Goal: Transaction & Acquisition: Book appointment/travel/reservation

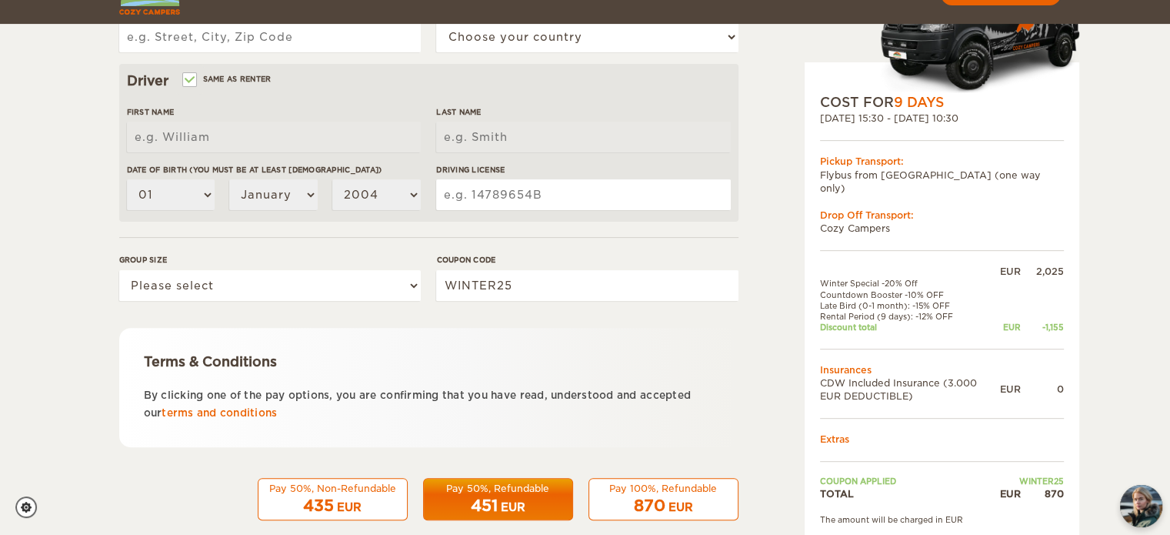
scroll to position [465, 0]
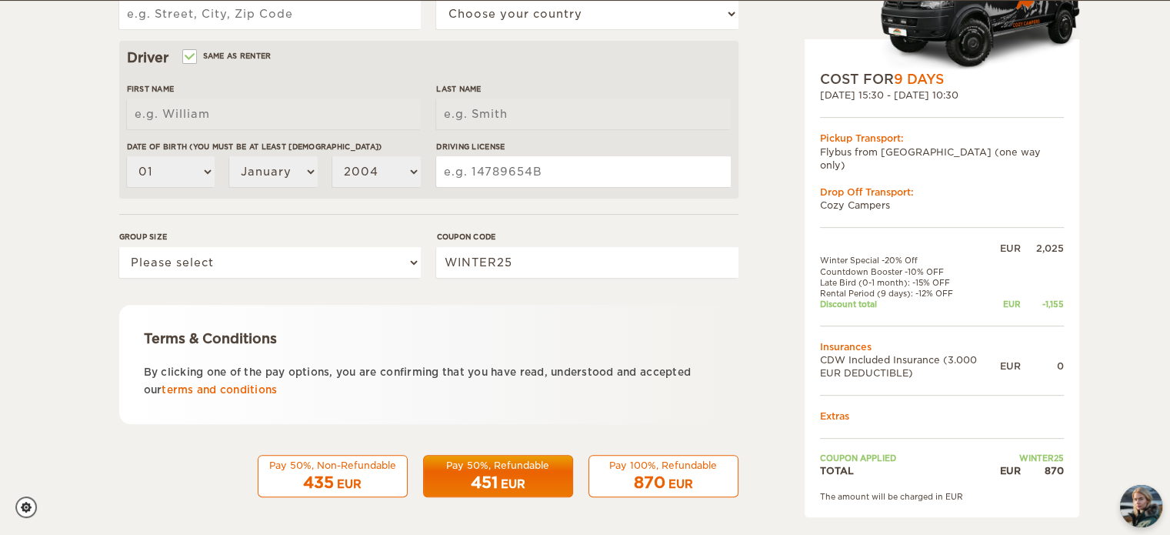
click at [648, 465] on div "Pay 100%, Refundable" at bounding box center [663, 464] width 130 height 13
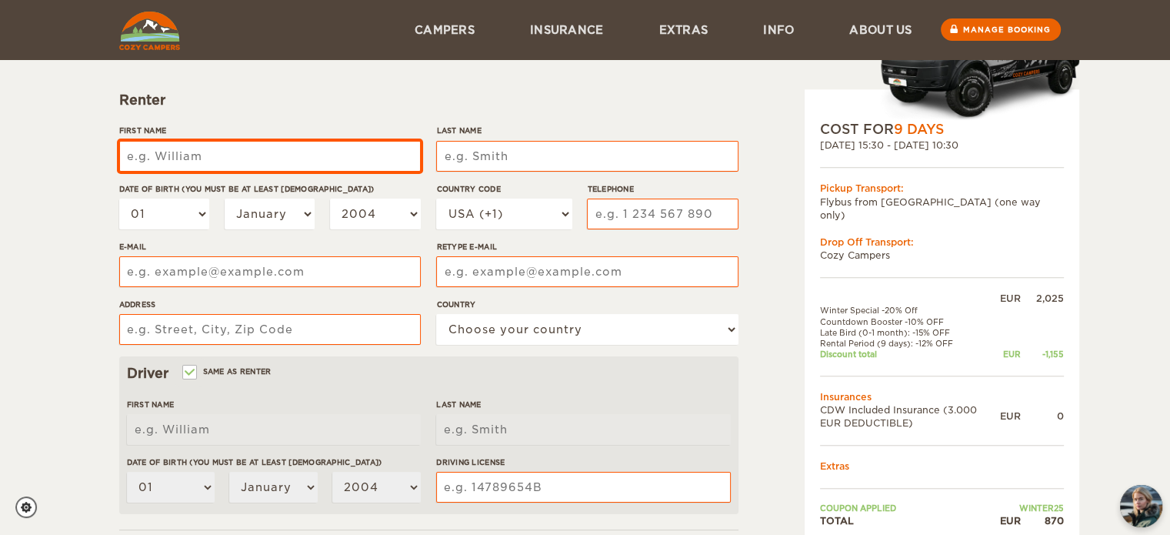
scroll to position [0, 0]
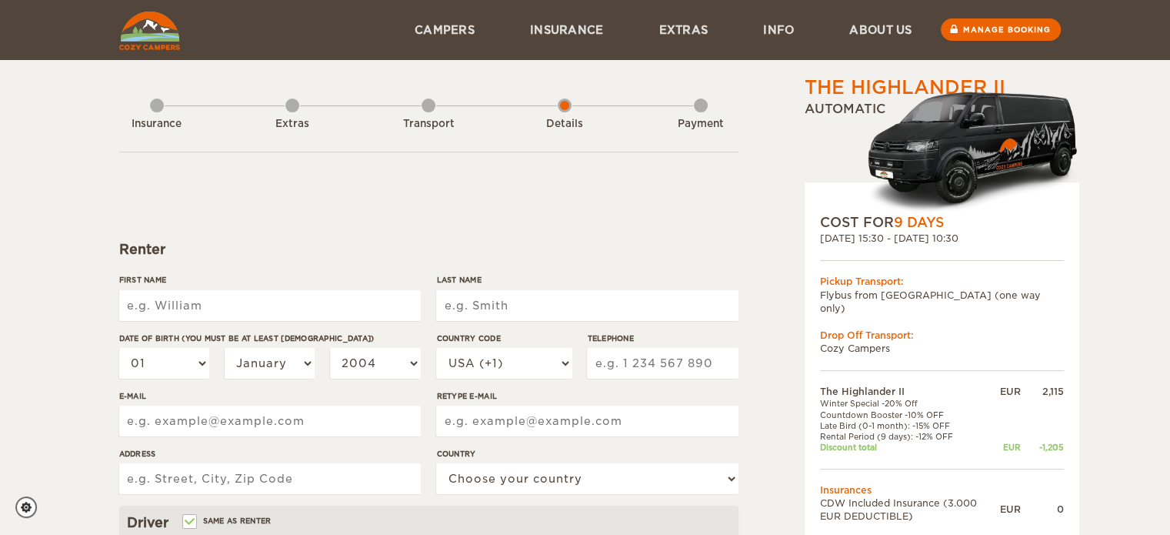
click at [255, 307] on input "First Name" at bounding box center [270, 305] width 302 height 31
type input "Abhishek"
type input "Mandwale"
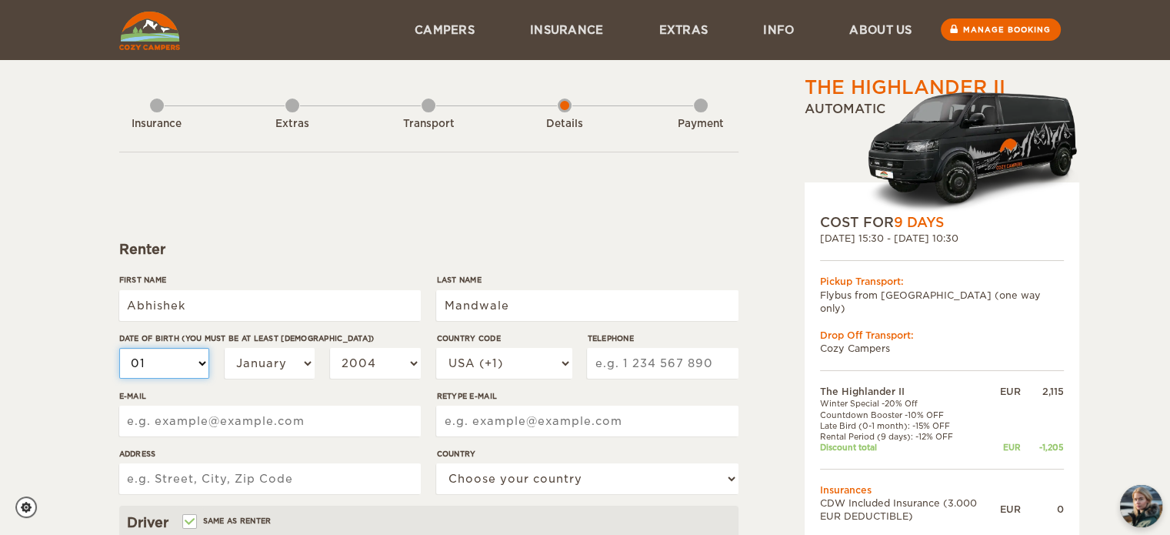
click at [194, 365] on select "01 02 03 04 05 06 07 08 09 10 11 12 13 14 15 16 17 18 19 20 21 22 23 24 25 26 2…" at bounding box center [164, 363] width 91 height 31
select select "29"
click at [119, 348] on select "01 02 03 04 05 06 07 08 09 10 11 12 13 14 15 16 17 18 19 20 21 22 23 24 25 26 2…" at bounding box center [164, 363] width 91 height 31
select select "29"
click at [255, 359] on select "January February March April May June July August September October November De…" at bounding box center [270, 363] width 91 height 31
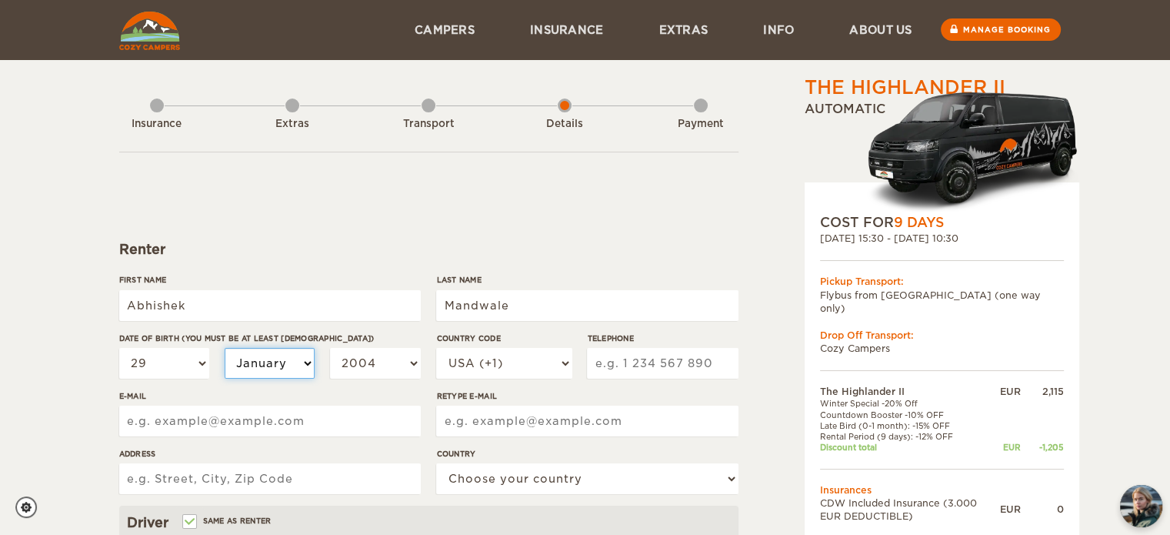
select select "02"
click at [225, 348] on select "January February March April May June July August September October November De…" at bounding box center [270, 363] width 91 height 31
select select "02"
click at [402, 364] on select "2004 2003 2002 2001 2000 1999 1998 1997 1996 1995 1994 1993 1992 1991 1990 1989…" at bounding box center [375, 363] width 91 height 31
select select "1996"
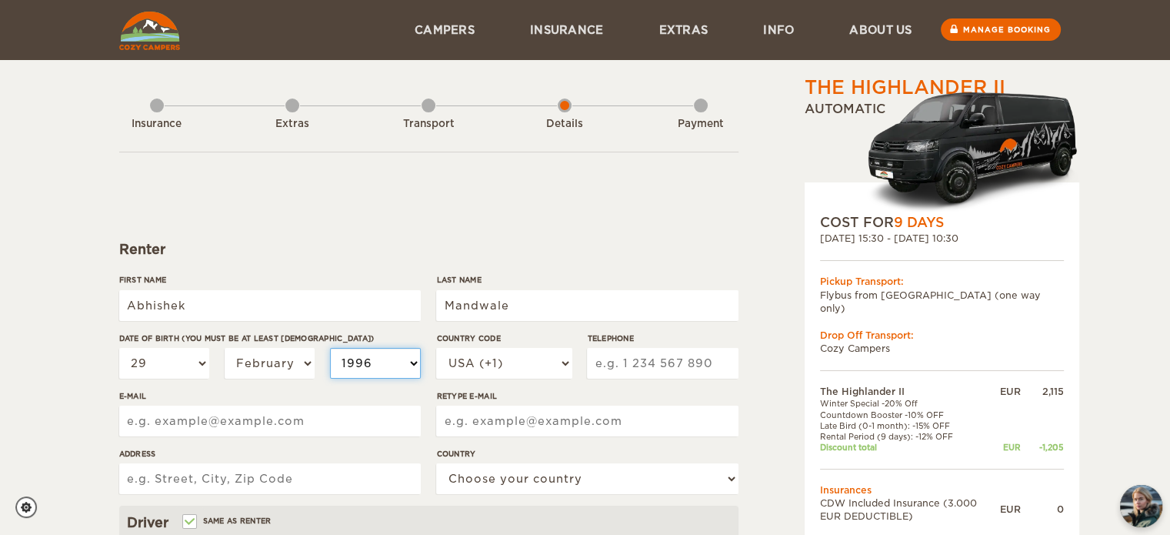
click at [330, 348] on select "2004 2003 2002 2001 2000 1999 1998 1997 1996 1995 1994 1993 1992 1991 1990 1989…" at bounding box center [375, 363] width 91 height 31
select select "1996"
click at [565, 367] on select "USA (+1) UK (+44) Germany (+49) Algeria (+213) Andorra (+376) Angola (+244) Ang…" at bounding box center [503, 363] width 135 height 31
select select "91"
click at [436, 348] on select "USA (+1) UK (+44) Germany (+49) Algeria (+213) Andorra (+376) Angola (+244) Ang…" at bounding box center [503, 363] width 135 height 31
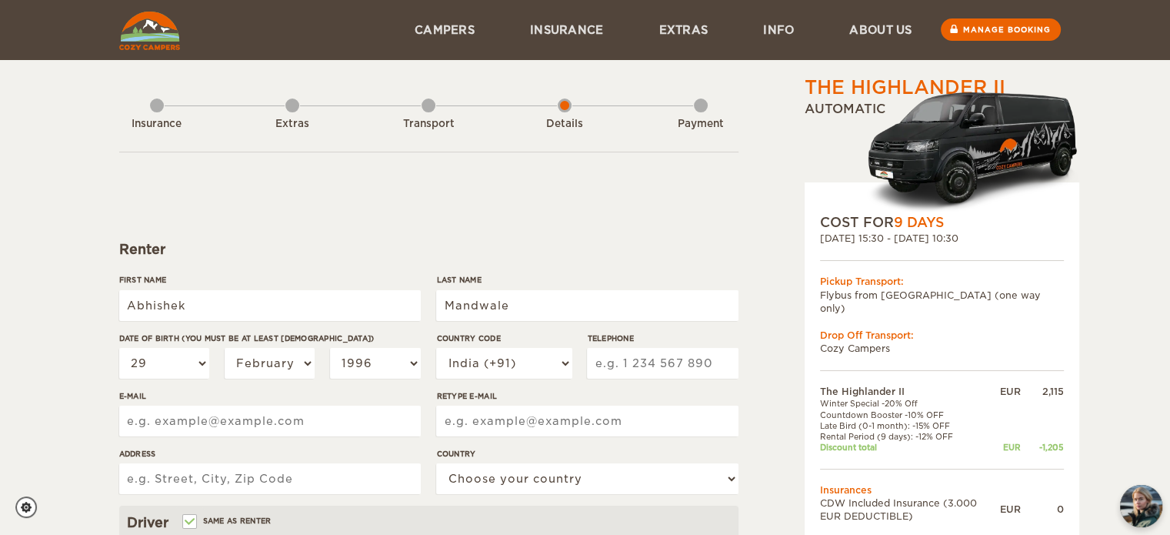
click at [632, 358] on input "Telephone" at bounding box center [662, 363] width 151 height 31
type input "99266666611"
click at [292, 428] on input "E-mail" at bounding box center [270, 420] width 302 height 31
type input "abhimandwale96@gmail.com"
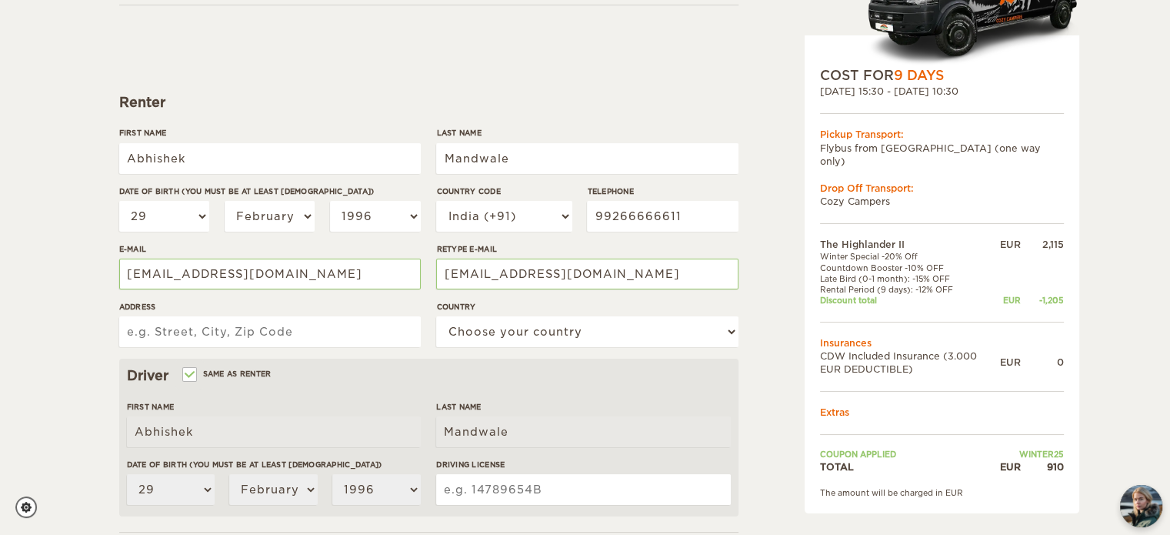
scroll to position [178, 0]
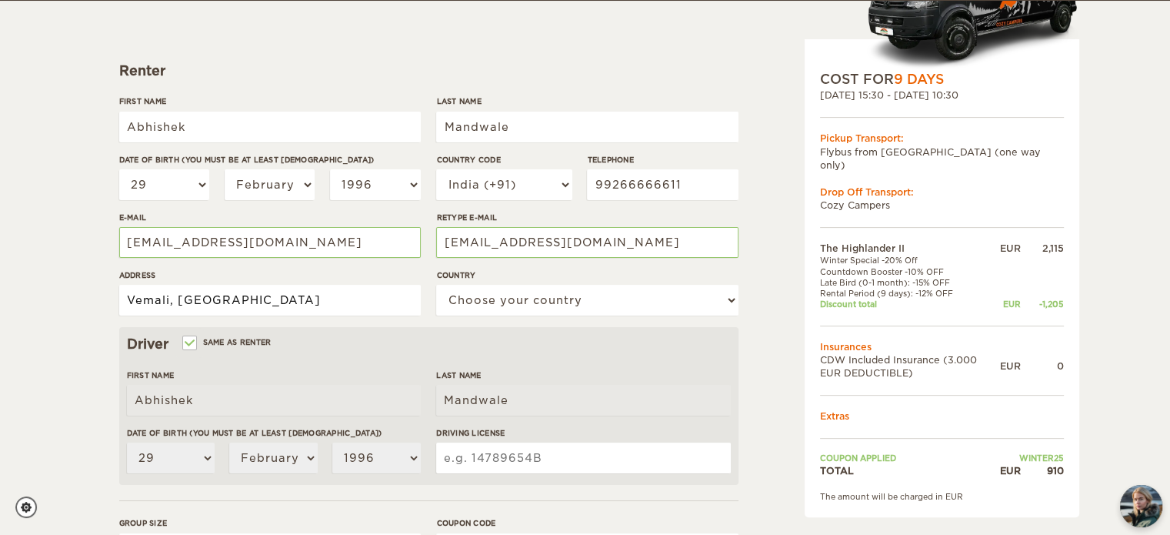
type input "Vemali, Vadodara"
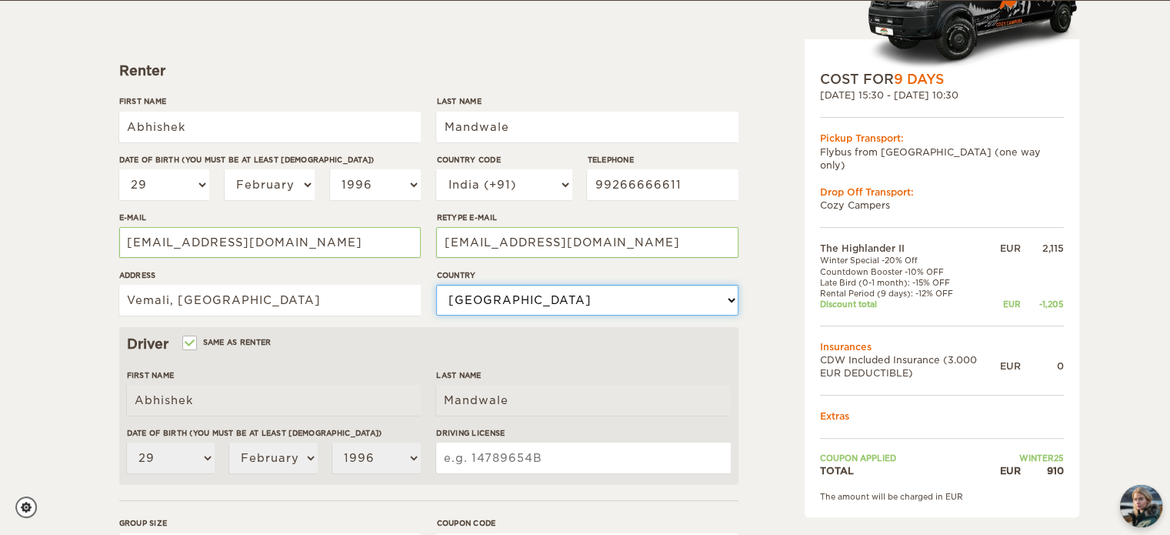
select select "94"
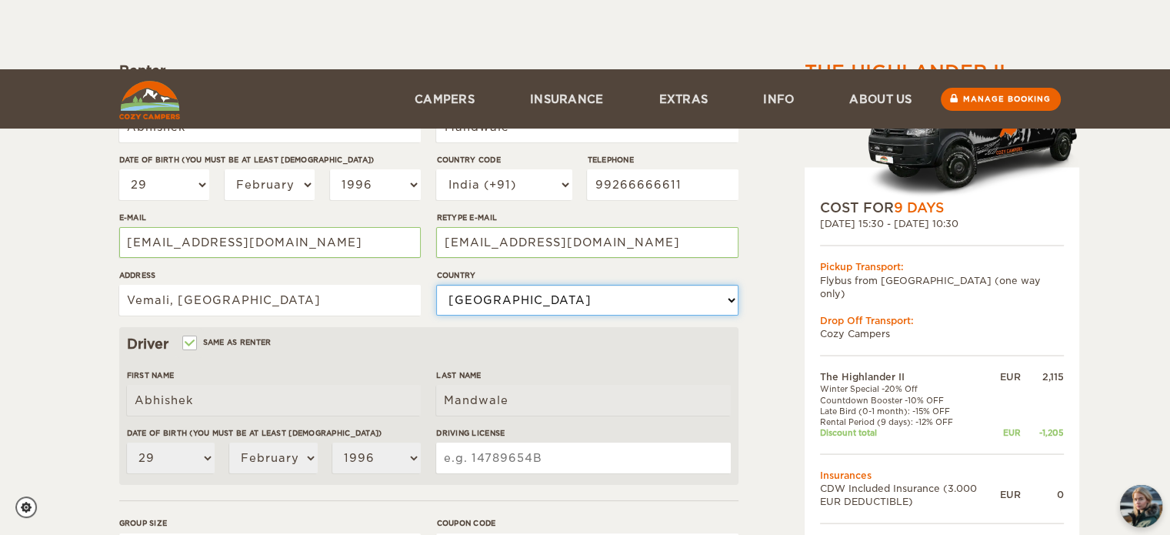
scroll to position [320, 0]
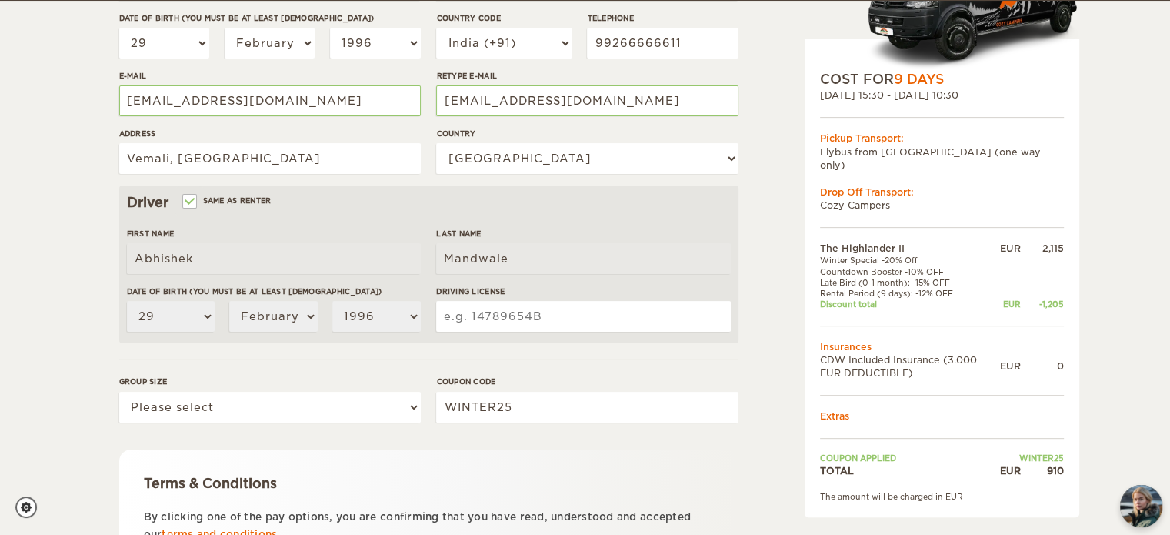
click at [30, 372] on div "The Highlander II Expand Collapse Total 910 EUR Automatic COST FOR 9 Days 06. N…" at bounding box center [585, 180] width 1170 height 1000
click at [535, 309] on input "Driving License" at bounding box center [583, 316] width 294 height 31
click at [292, 402] on select "Please select 1 2" at bounding box center [270, 407] width 302 height 31
select select "2"
click at [119, 392] on select "Please select 1 2" at bounding box center [270, 407] width 302 height 31
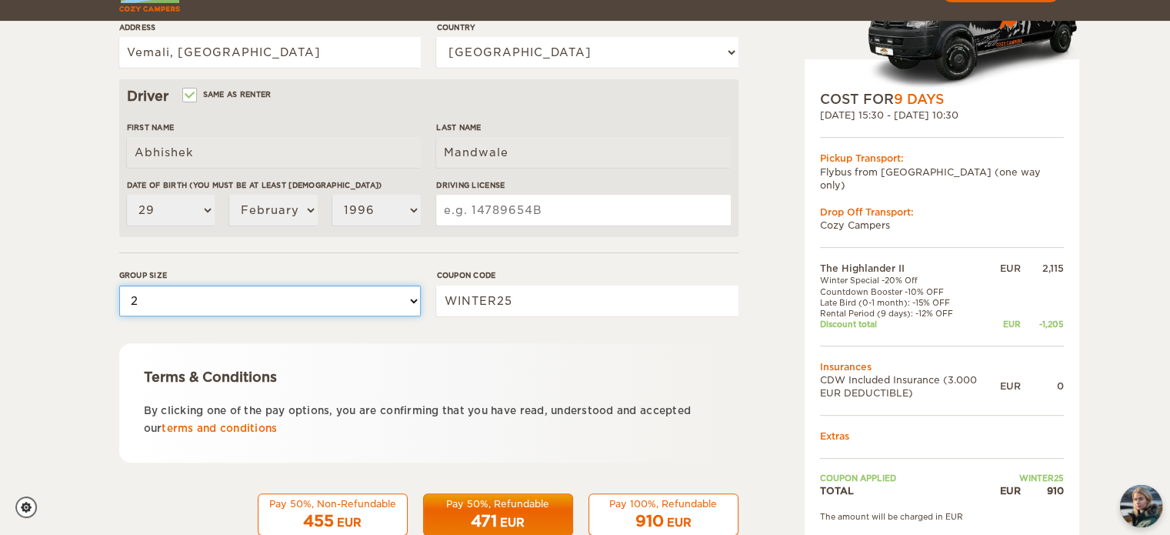
scroll to position [465, 0]
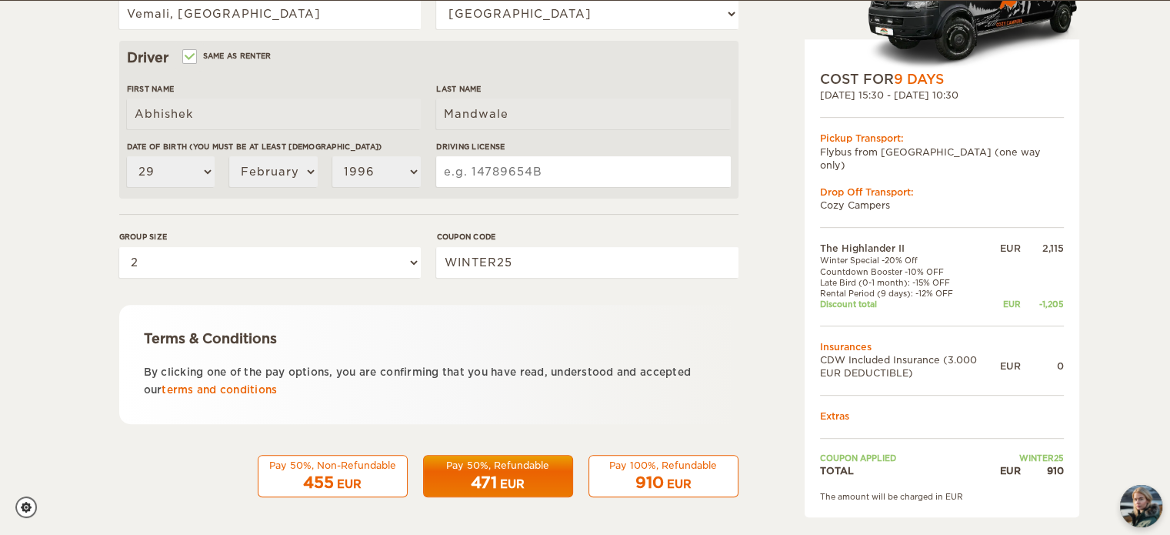
click at [564, 169] on input "Driving License" at bounding box center [583, 171] width 294 height 31
type input "MP09 20221017994"
click at [652, 482] on span "910" at bounding box center [649, 482] width 28 height 18
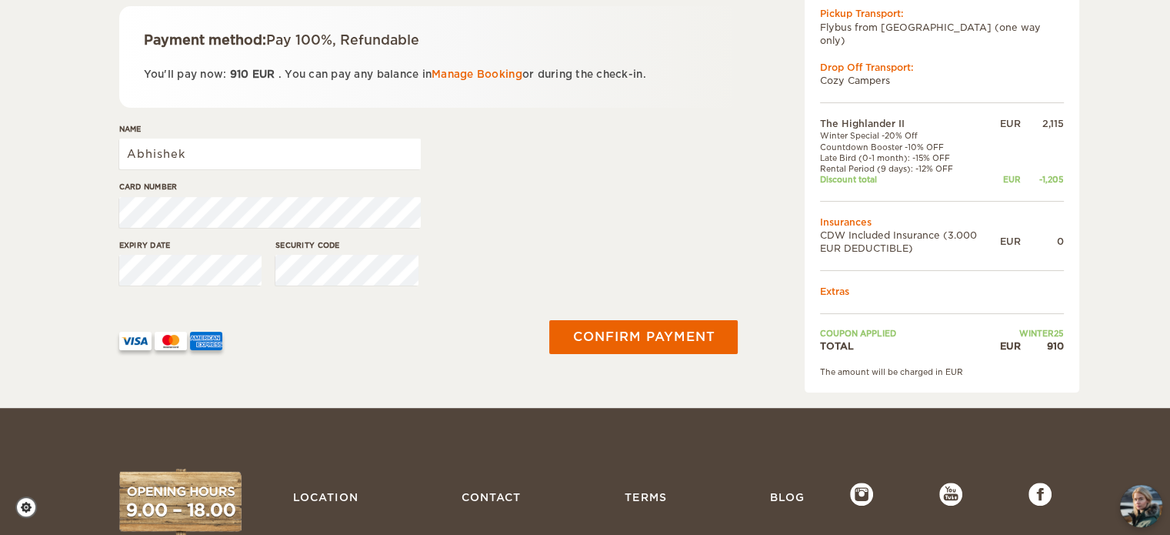
scroll to position [274, 0]
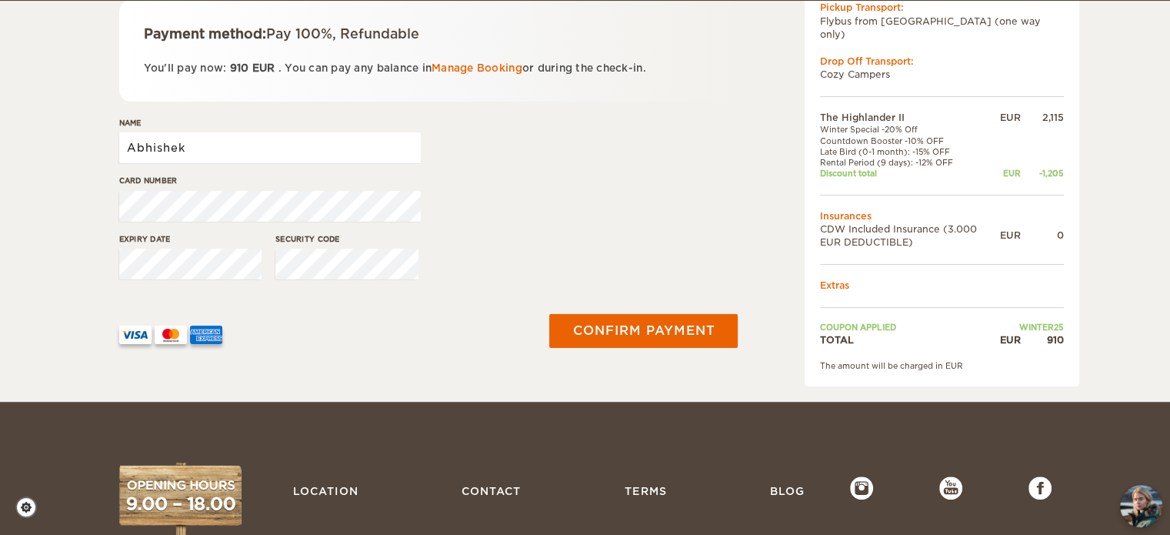
click at [279, 145] on input "Abhishek" at bounding box center [270, 147] width 302 height 31
drag, startPoint x: 279, startPoint y: 145, endPoint x: 74, endPoint y: 148, distance: 205.4
click at [74, 148] on div "The Highlander II Expand Collapse Total 910 EUR Automatic COST FOR 9 Days 06. N…" at bounding box center [585, 63] width 1170 height 675
type input "AKSHITA PAWAR"
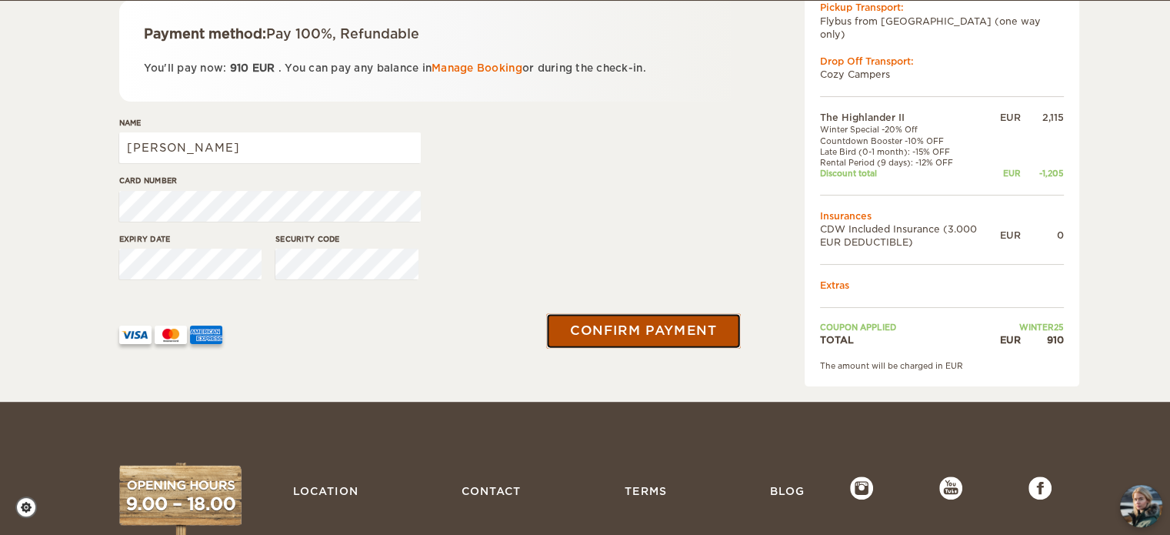
click at [575, 327] on button "Confirm payment" at bounding box center [644, 330] width 194 height 35
